Goal: Find specific page/section: Find specific page/section

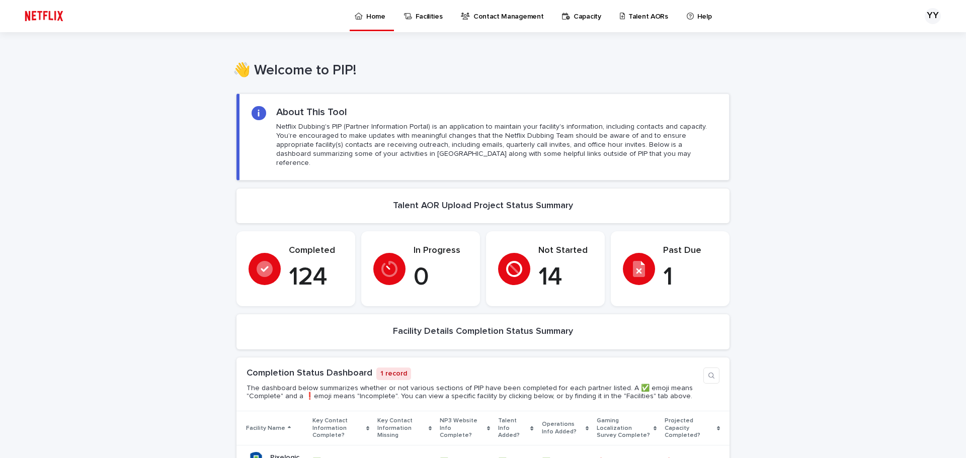
click at [637, 16] on p "Talent AORs" at bounding box center [648, 10] width 40 height 21
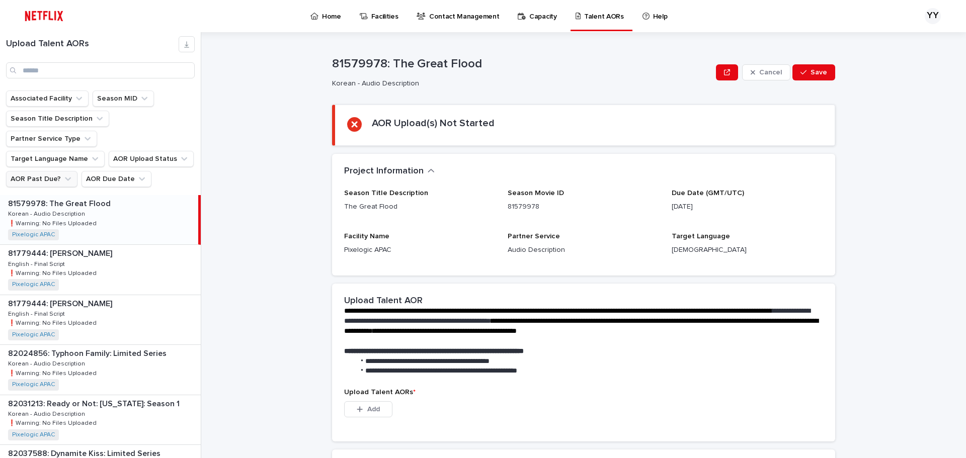
click at [63, 174] on icon "AOR Past Due?" at bounding box center [68, 179] width 10 height 10
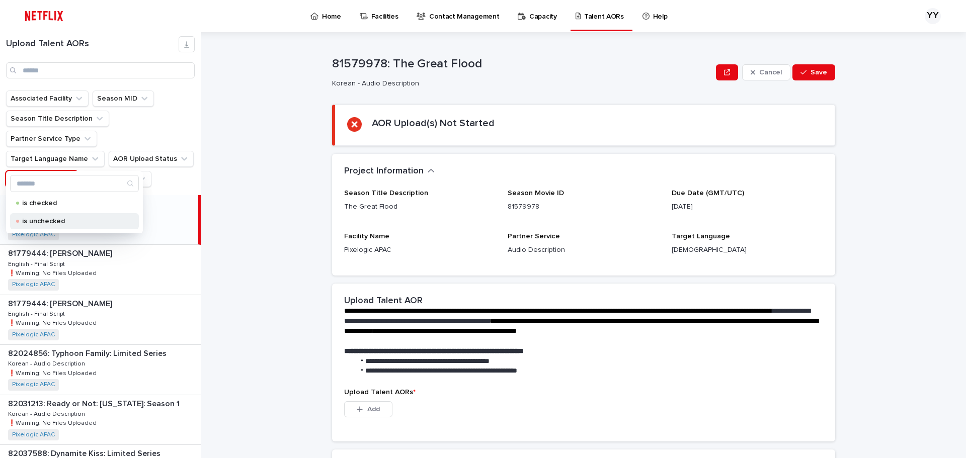
click at [49, 223] on p "is unchecked" at bounding box center [72, 221] width 101 height 7
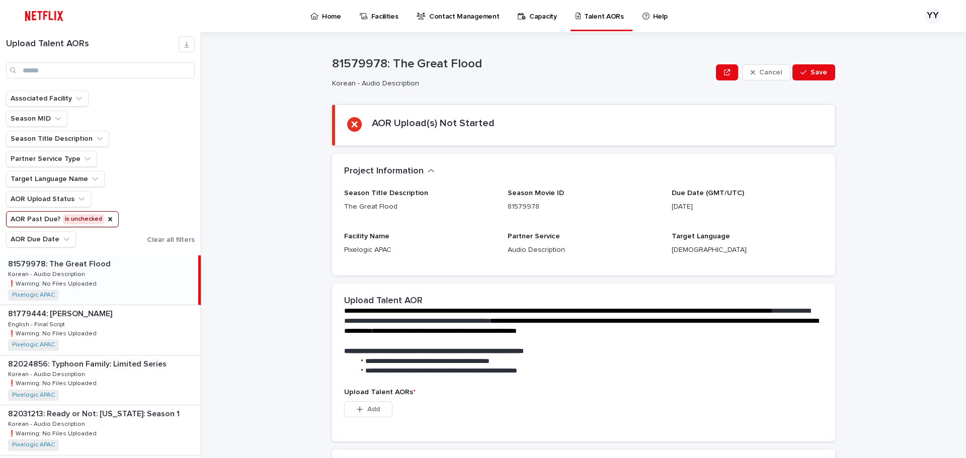
click at [111, 224] on button "AOR Past Due? is unchecked" at bounding box center [62, 219] width 113 height 16
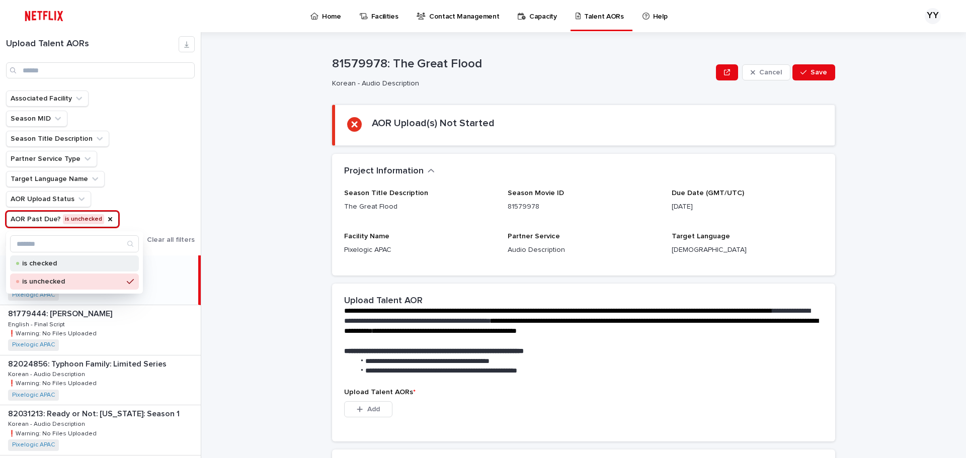
click at [65, 270] on div "is checked" at bounding box center [74, 264] width 129 height 16
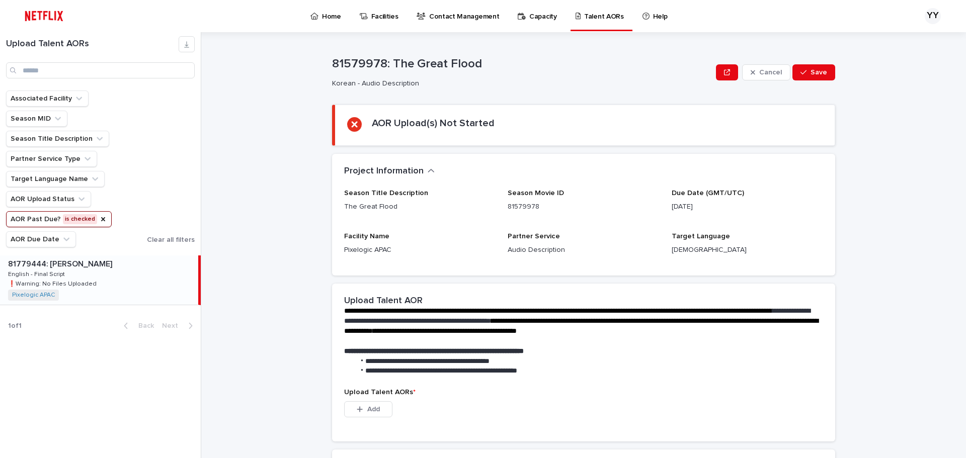
click at [126, 258] on div "81779444: Toaster 81779444: Toaster English - Final Script English - Final Scri…" at bounding box center [99, 280] width 198 height 49
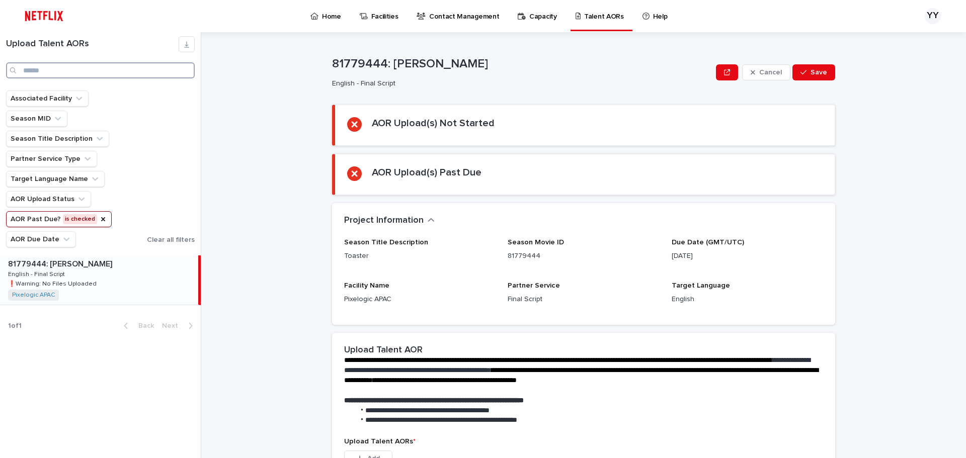
click at [100, 75] on input "Search" at bounding box center [100, 70] width 189 height 16
type input "*"
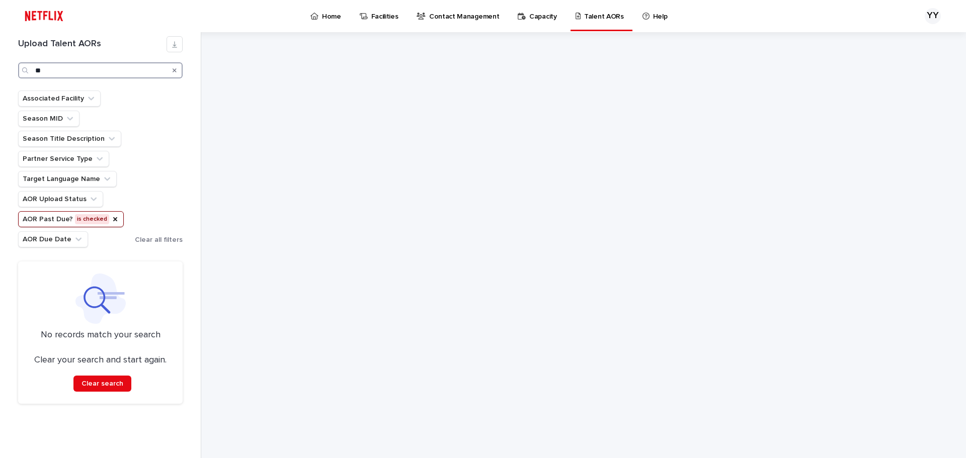
type input "*"
